Goal: Find specific page/section: Find specific page/section

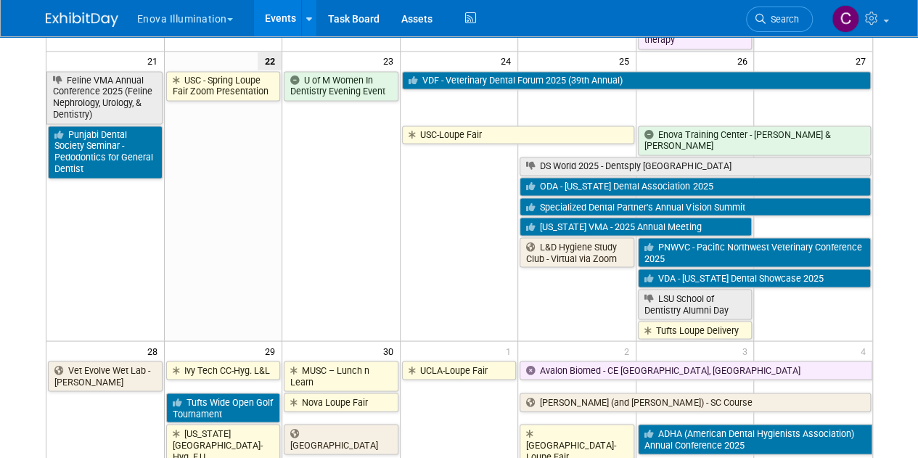
scroll to position [1178, 0]
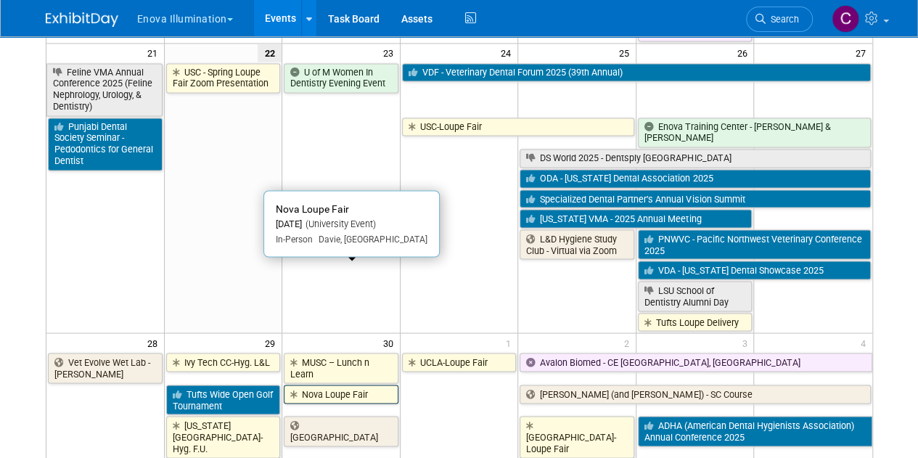
click at [328, 384] on link "Nova Loupe Fair" at bounding box center [341, 393] width 115 height 19
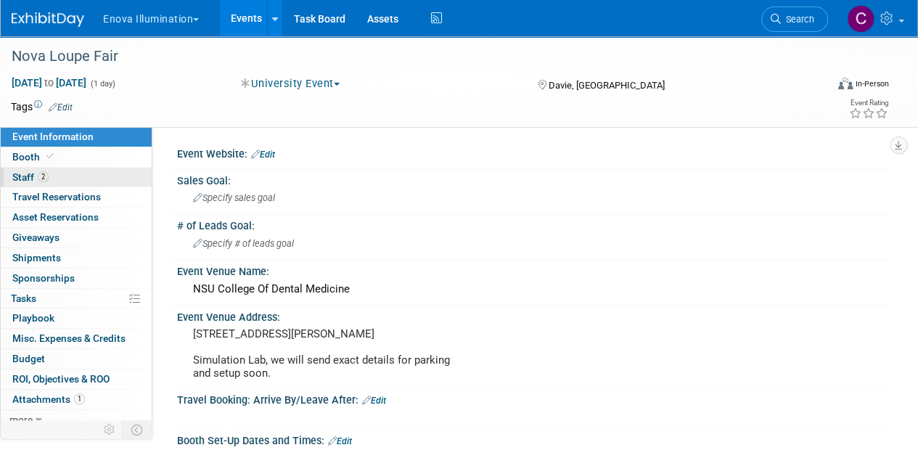
click at [29, 176] on span "Staff 2" at bounding box center [30, 177] width 36 height 12
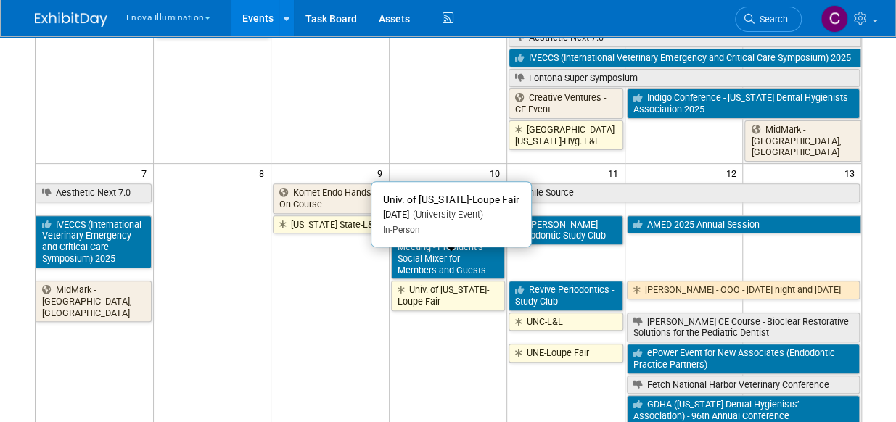
scroll to position [171, 0]
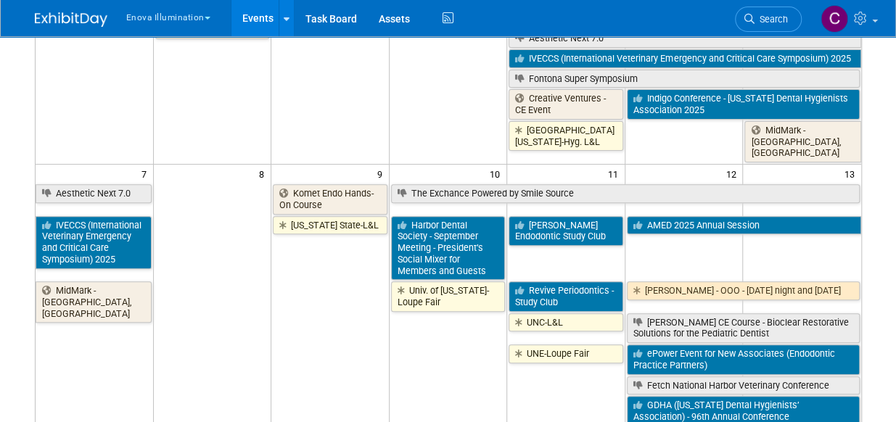
click at [10, 251] on html "Enova Illumination Choose Workspace: Enova Enova Illumination Events Add Event …" at bounding box center [448, 40] width 896 height 422
